Goal: Information Seeking & Learning: Learn about a topic

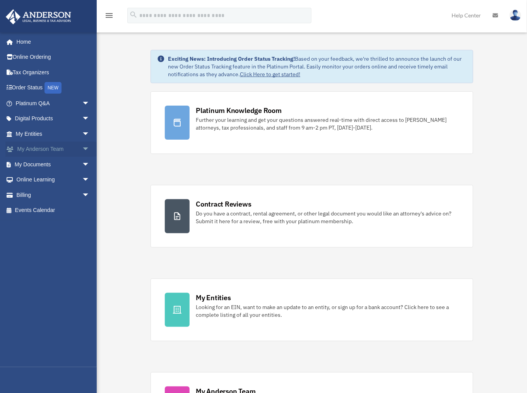
click at [82, 147] on span "arrow_drop_down" at bounding box center [89, 150] width 15 height 16
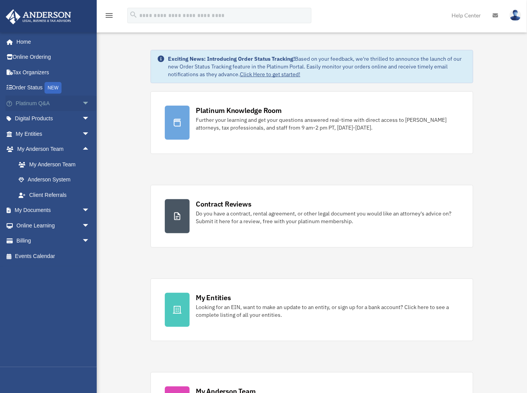
click at [82, 104] on span "arrow_drop_down" at bounding box center [89, 104] width 15 height 16
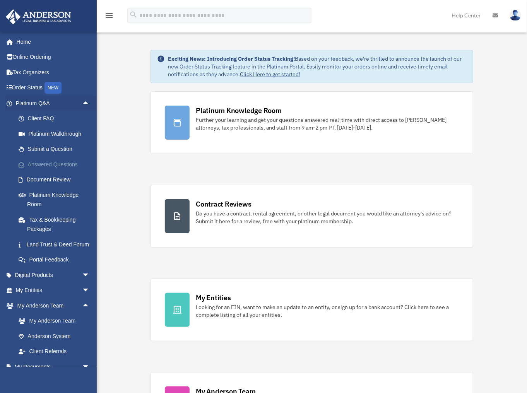
click at [48, 164] on link "Answered Questions" at bounding box center [56, 164] width 91 height 15
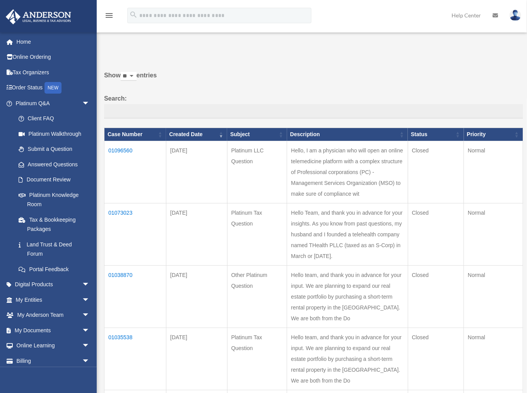
click at [121, 148] on td "01096560" at bounding box center [135, 172] width 62 height 62
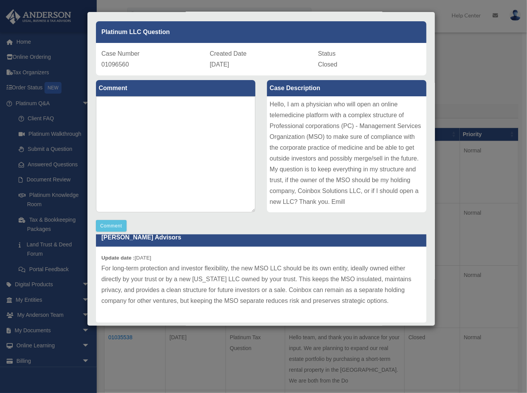
scroll to position [25, 0]
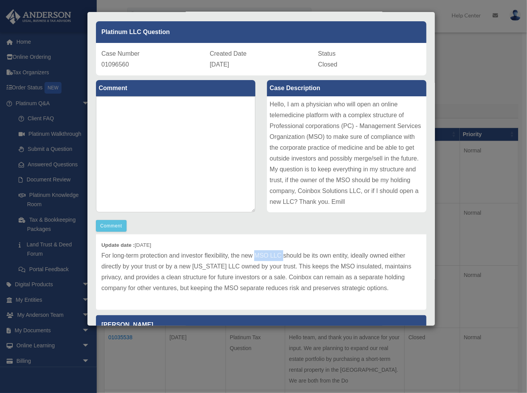
drag, startPoint x: 255, startPoint y: 253, endPoint x: 284, endPoint y: 252, distance: 29.4
click at [283, 252] on p "For long-term protection and investor flexibility, the new MSO LLC should be it…" at bounding box center [261, 271] width 320 height 43
drag, startPoint x: 142, startPoint y: 267, endPoint x: 158, endPoint y: 269, distance: 15.6
click at [156, 266] on p "For long-term protection and investor flexibility, the new MSO LLC should be it…" at bounding box center [261, 271] width 320 height 43
drag, startPoint x: 182, startPoint y: 265, endPoint x: 233, endPoint y: 267, distance: 50.3
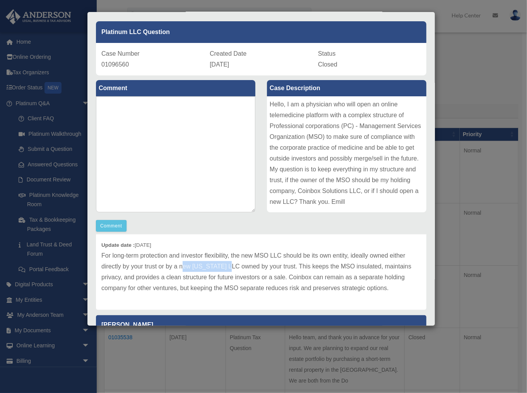
click at [233, 267] on p "For long-term protection and investor flexibility, the new MSO LLC should be it…" at bounding box center [261, 271] width 320 height 43
click at [266, 280] on p "For long-term protection and investor flexibility, the new MSO LLC should be it…" at bounding box center [261, 271] width 320 height 43
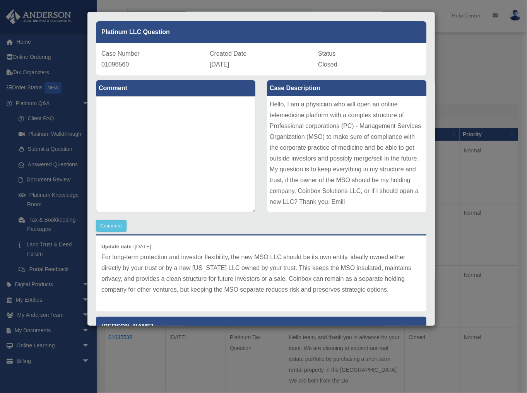
scroll to position [23, 0]
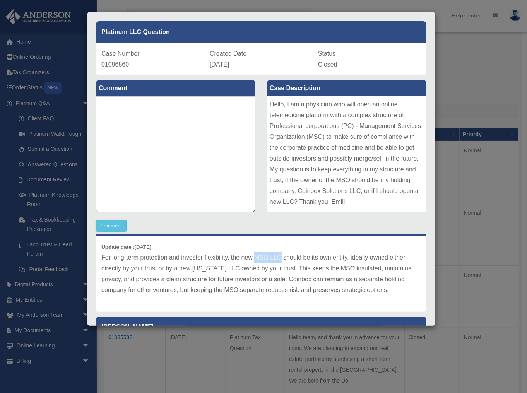
drag, startPoint x: 255, startPoint y: 256, endPoint x: 263, endPoint y: 258, distance: 8.3
click at [281, 261] on p "For long-term protection and investor flexibility, the new MSO LLC should be it…" at bounding box center [261, 273] width 320 height 43
drag, startPoint x: 147, startPoint y: 267, endPoint x: 163, endPoint y: 274, distance: 16.6
click at [159, 271] on p "For long-term protection and investor flexibility, the new MSO LLC should be it…" at bounding box center [261, 273] width 320 height 43
click at [159, 279] on p "For long-term protection and investor flexibility, the new MSO LLC should be it…" at bounding box center [261, 273] width 320 height 43
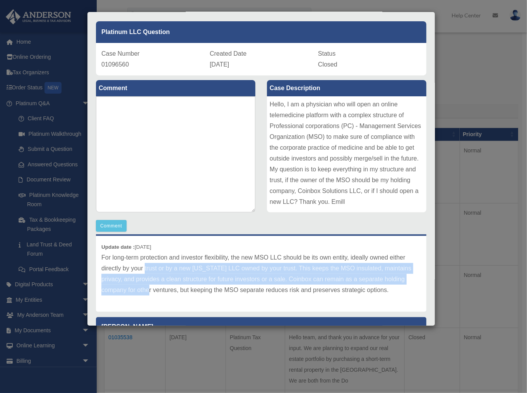
drag, startPoint x: 144, startPoint y: 269, endPoint x: 159, endPoint y: 300, distance: 34.4
click at [157, 293] on p "For long-term protection and investor flexibility, the new MSO LLC should be it…" at bounding box center [261, 273] width 320 height 43
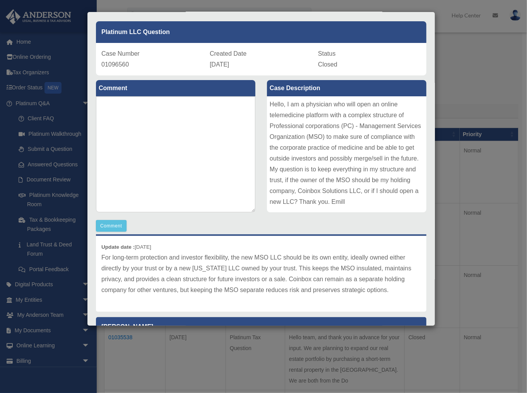
click at [221, 289] on p "For long-term protection and investor flexibility, the new MSO LLC should be it…" at bounding box center [261, 273] width 320 height 43
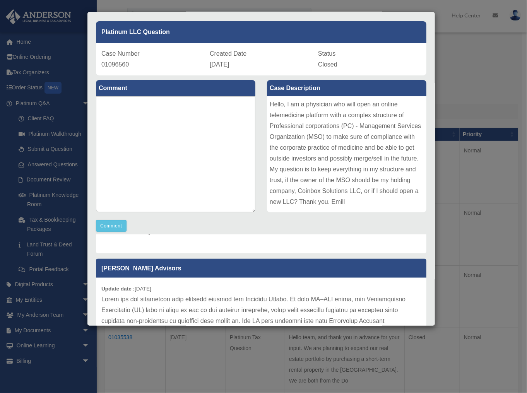
scroll to position [306, 0]
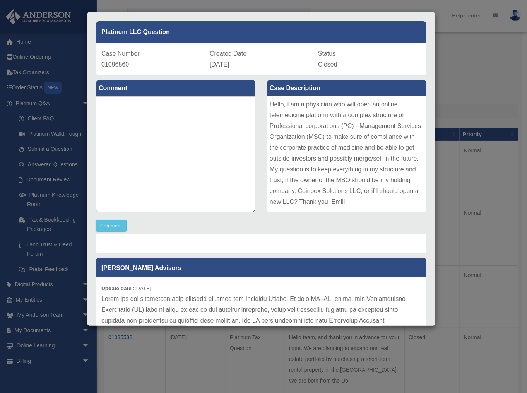
click at [412, 6] on div "Case Detail × Platinum LLC Question Case Number 01096560 Created Date [DATE] St…" at bounding box center [263, 196] width 527 height 393
